Goal: Task Accomplishment & Management: Manage account settings

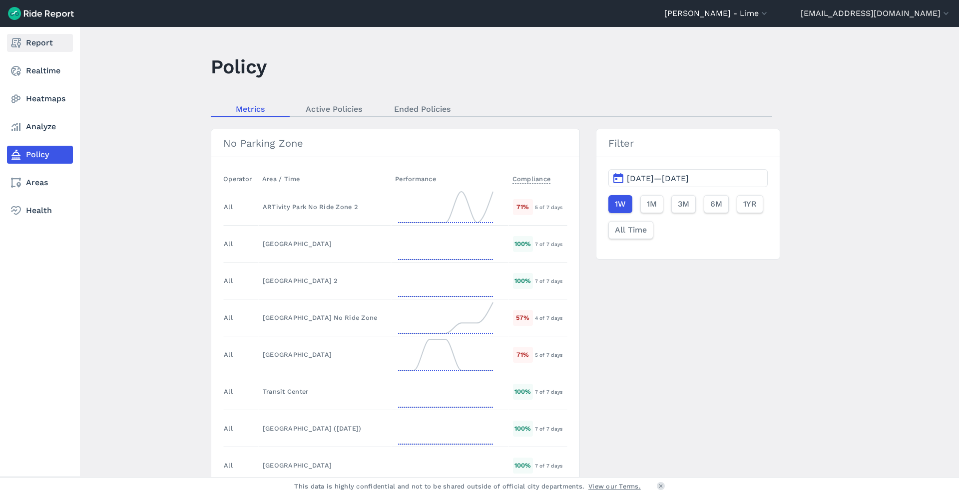
click at [15, 44] on icon at bounding box center [16, 43] width 12 height 12
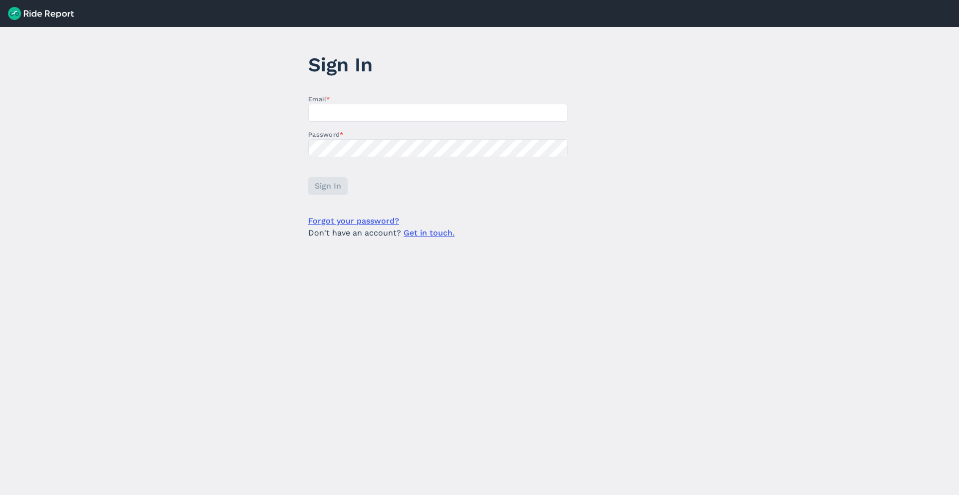
click at [15, 44] on main "Sign In Email * Password * Sign In Forgot your password? Don't have an account?…" at bounding box center [479, 261] width 959 height 468
click at [363, 111] on input "Email *" at bounding box center [438, 113] width 260 height 18
type input "[EMAIL_ADDRESS][DOMAIN_NAME]"
click at [337, 192] on span "Sign In" at bounding box center [327, 186] width 26 height 12
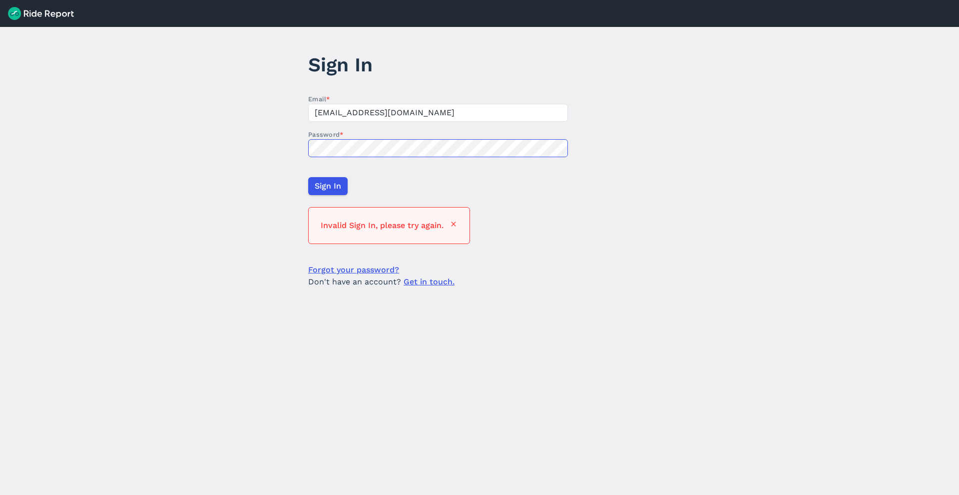
click button at bounding box center [453, 226] width 8 height 12
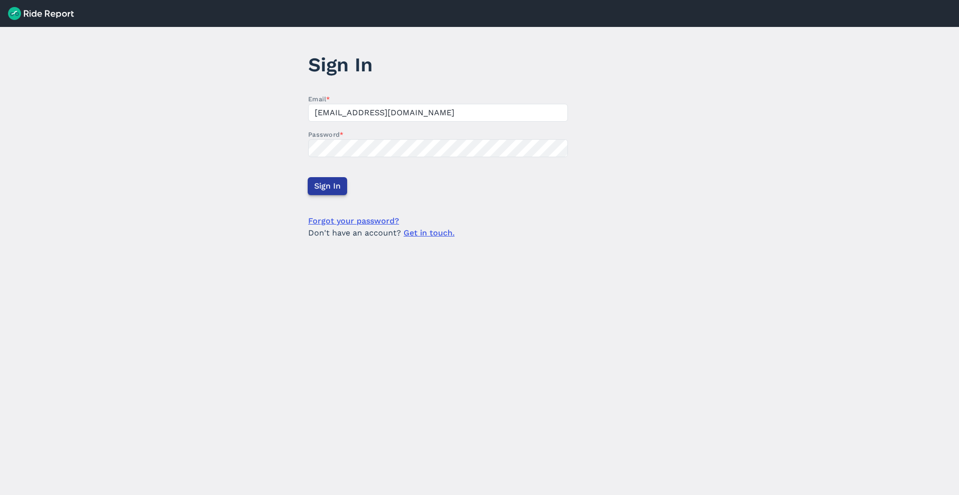
click at [335, 180] on span "Sign In" at bounding box center [327, 186] width 26 height 12
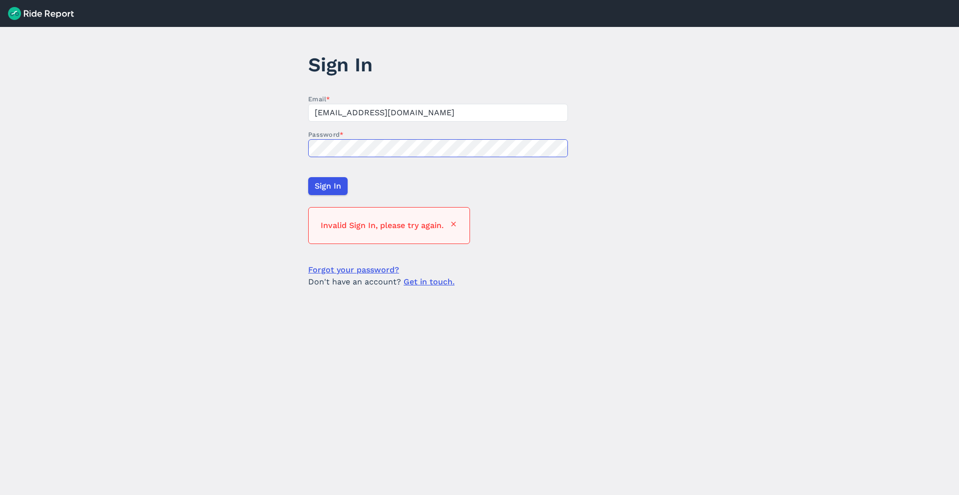
click at [289, 153] on main "Sign In Email * [EMAIL_ADDRESS][DOMAIN_NAME] Password * Sign In Invalid Sign In…" at bounding box center [479, 261] width 959 height 468
click button at bounding box center [453, 226] width 8 height 12
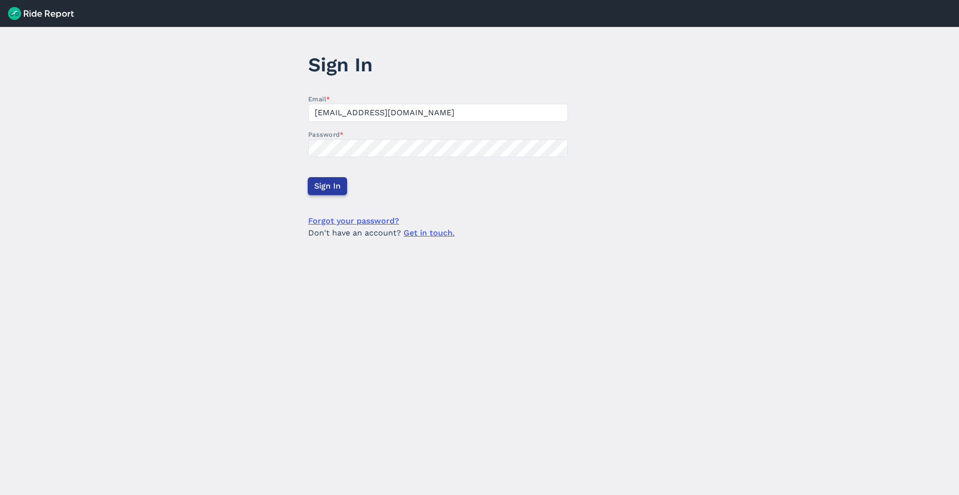
click at [324, 183] on span "Sign In" at bounding box center [327, 186] width 26 height 12
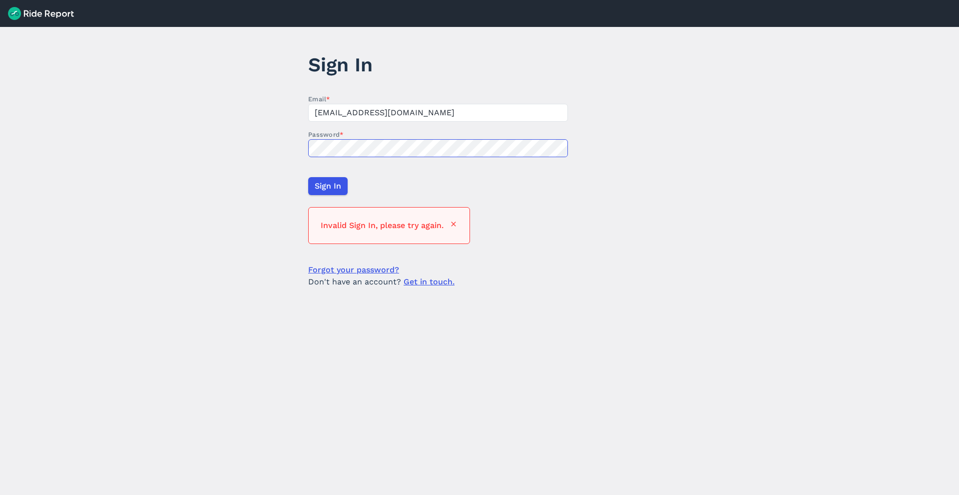
click button at bounding box center [453, 226] width 8 height 12
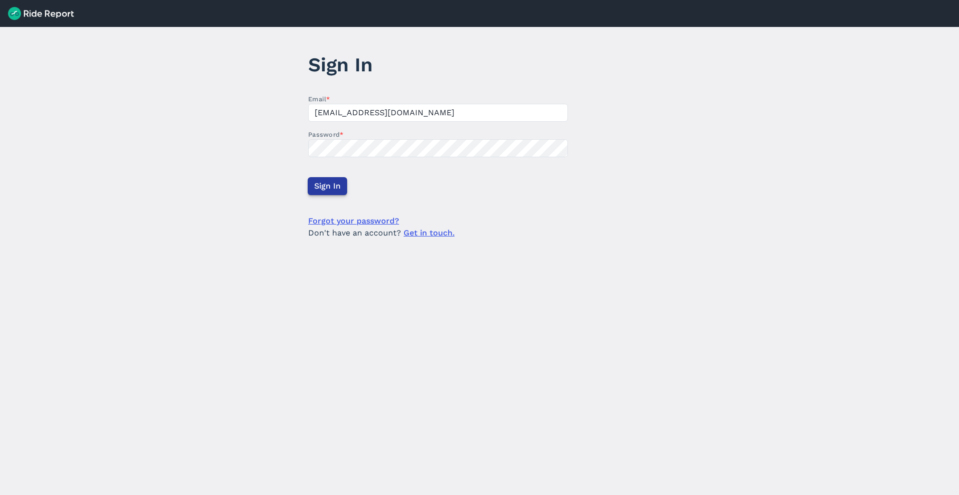
click at [340, 181] on button "Sign In" at bounding box center [327, 186] width 39 height 18
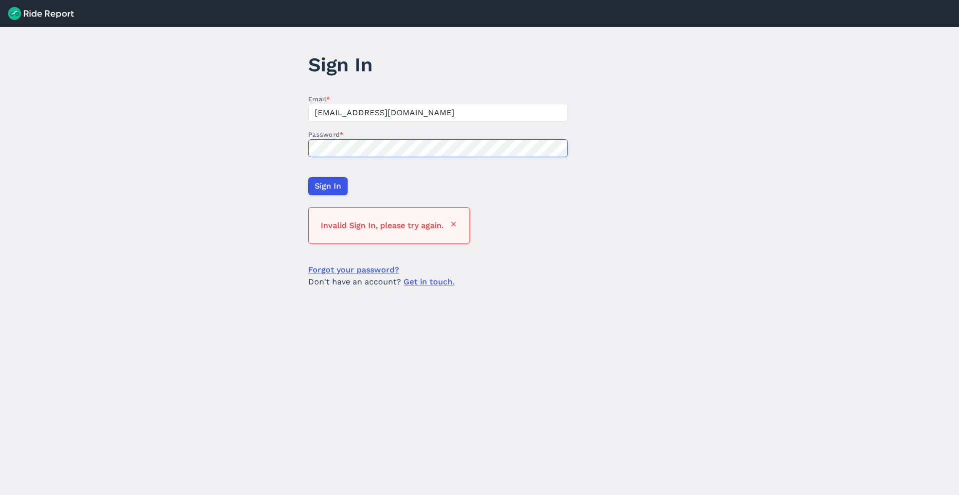
click at [303, 149] on main "Sign In Email * [EMAIL_ADDRESS][DOMAIN_NAME] Password * Sign In Invalid Sign In…" at bounding box center [479, 261] width 959 height 468
click button at bounding box center [453, 226] width 8 height 12
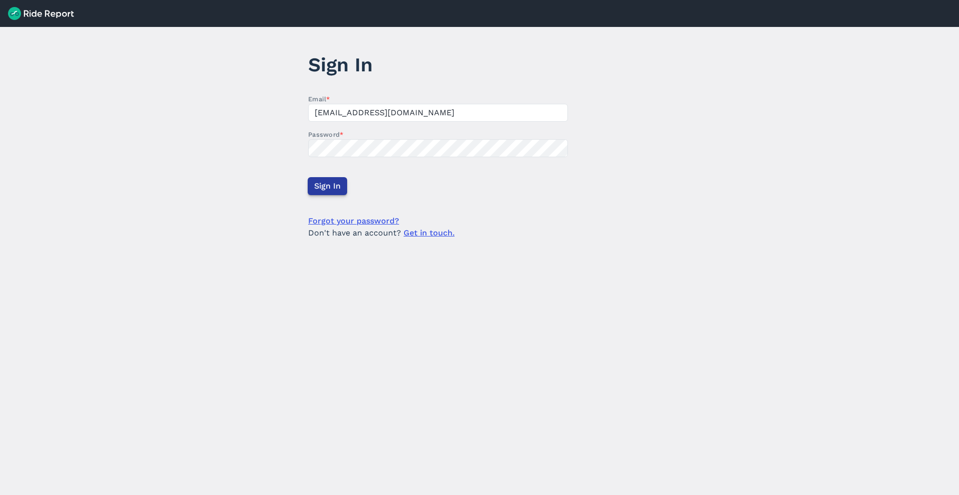
click at [329, 186] on span "Sign In" at bounding box center [327, 186] width 26 height 12
